Goal: Task Accomplishment & Management: Use online tool/utility

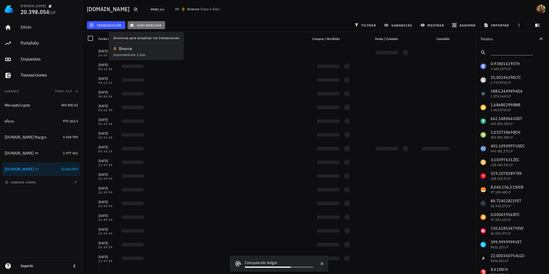
click at [147, 27] on span "sincronizar" at bounding box center [146, 25] width 31 height 5
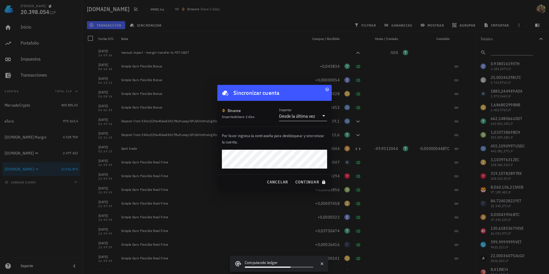
click at [298, 119] on div "Desde la última vez" at bounding box center [299, 116] width 40 height 10
click at [299, 152] on div "Intervalo de tiempo" at bounding box center [302, 147] width 39 height 12
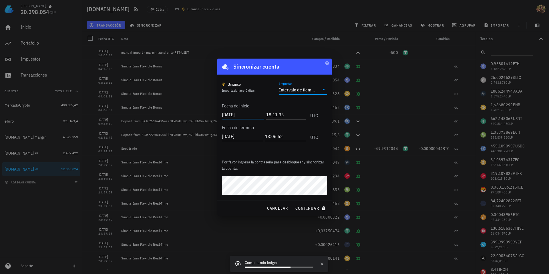
click at [236, 116] on input "[DATE]" at bounding box center [243, 114] width 42 height 9
type input "[DATE]"
type input "00:00:00"
click at [315, 206] on span "continuar" at bounding box center [311, 208] width 32 height 5
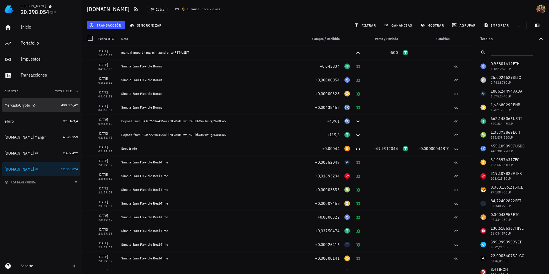
click at [23, 103] on div "MercadoCrypto" at bounding box center [17, 105] width 25 height 5
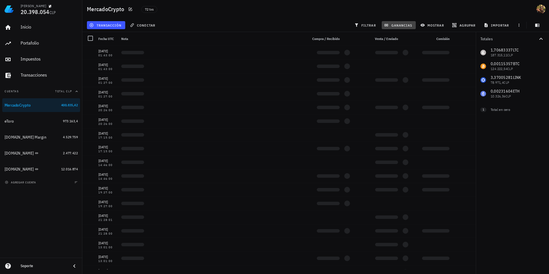
click at [396, 26] on span "ganancias" at bounding box center [398, 25] width 27 height 5
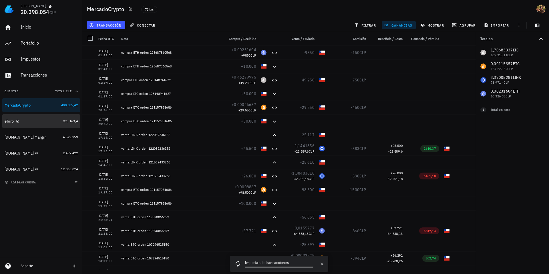
click at [5, 122] on div "eToro" at bounding box center [9, 121] width 9 height 5
